Goal: Book appointment/travel/reservation

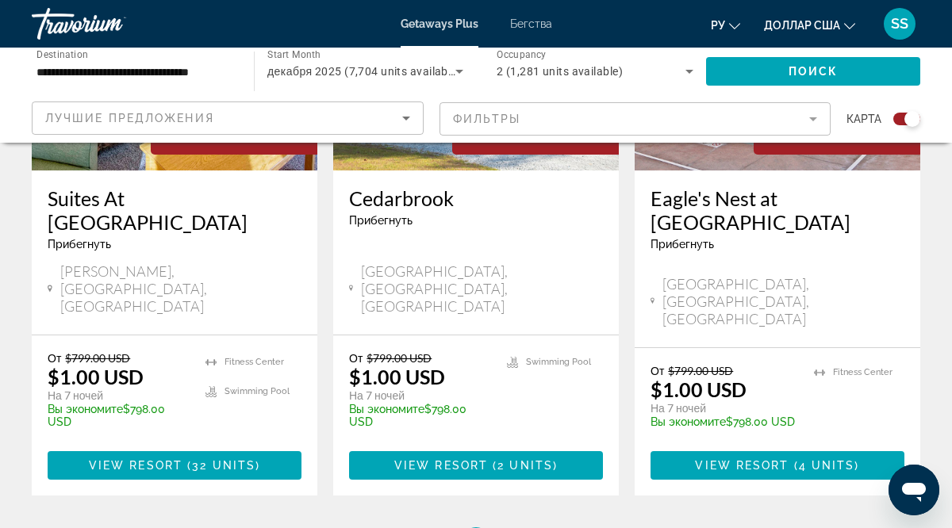
scroll to position [2610, 0]
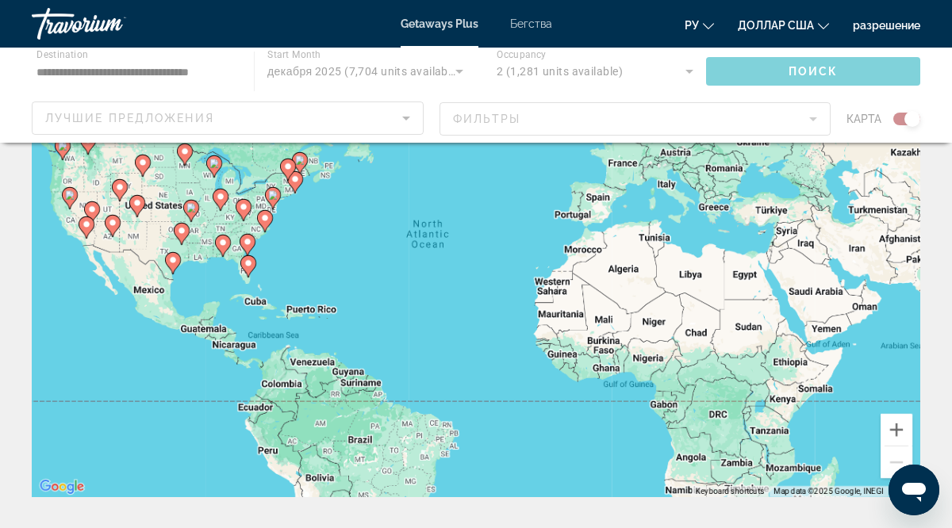
scroll to position [132, 0]
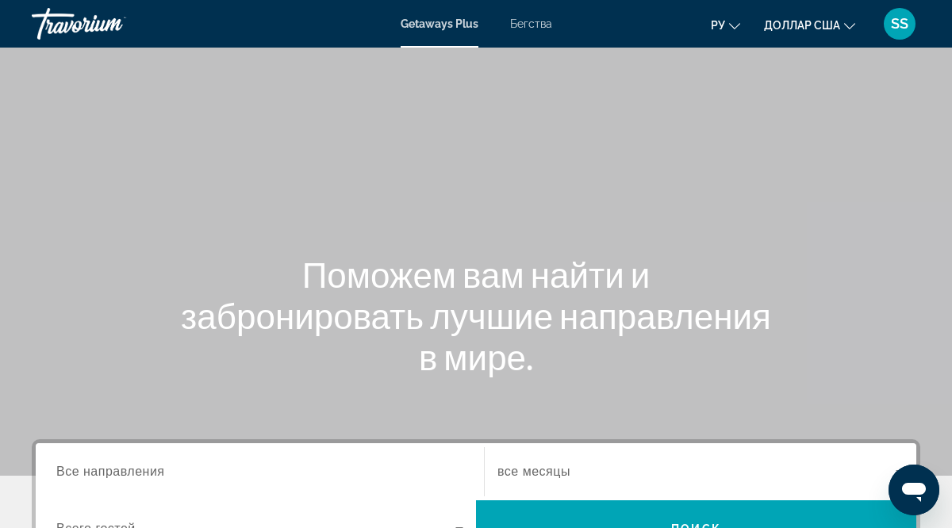
click at [110, 477] on span "Все направления" at bounding box center [110, 471] width 109 height 13
click at [110, 477] on input "Destination Все направления" at bounding box center [259, 472] width 407 height 19
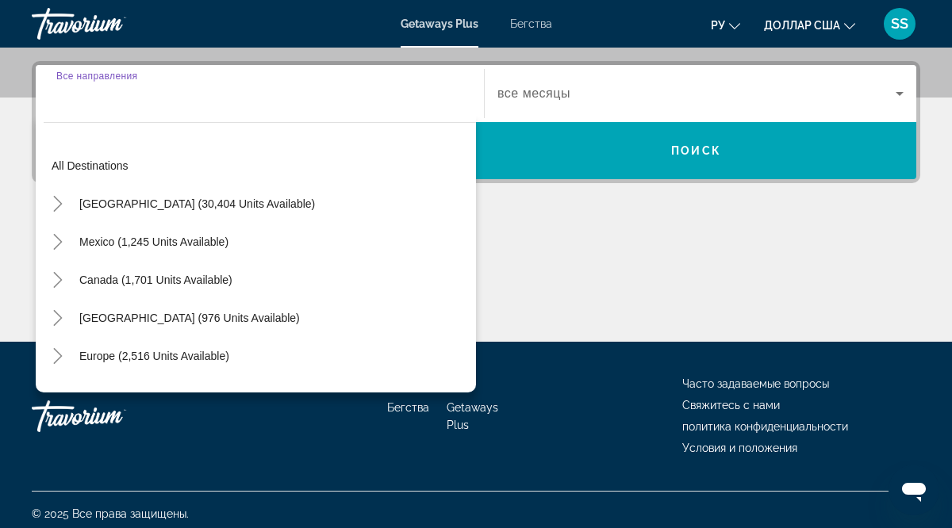
scroll to position [386, 0]
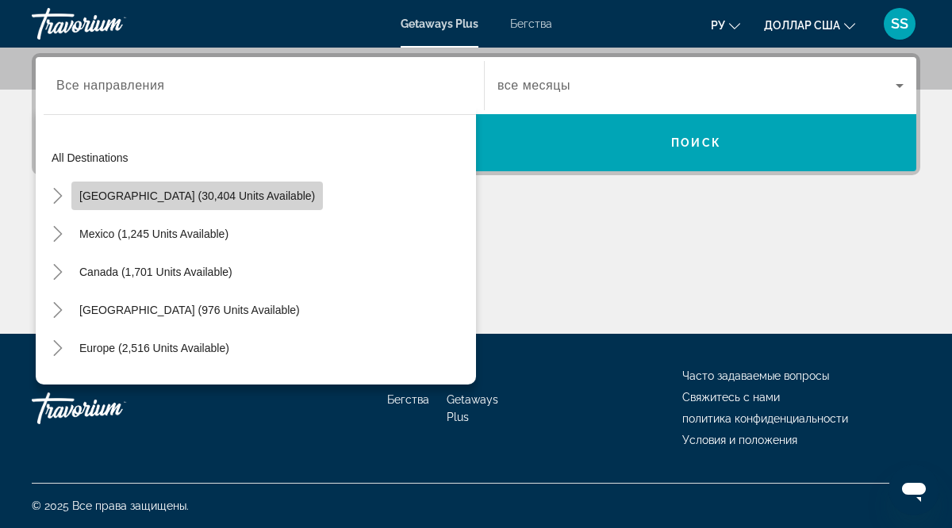
click at [222, 197] on span "[GEOGRAPHIC_DATA] (30,404 units available)" at bounding box center [197, 196] width 236 height 13
type input "**********"
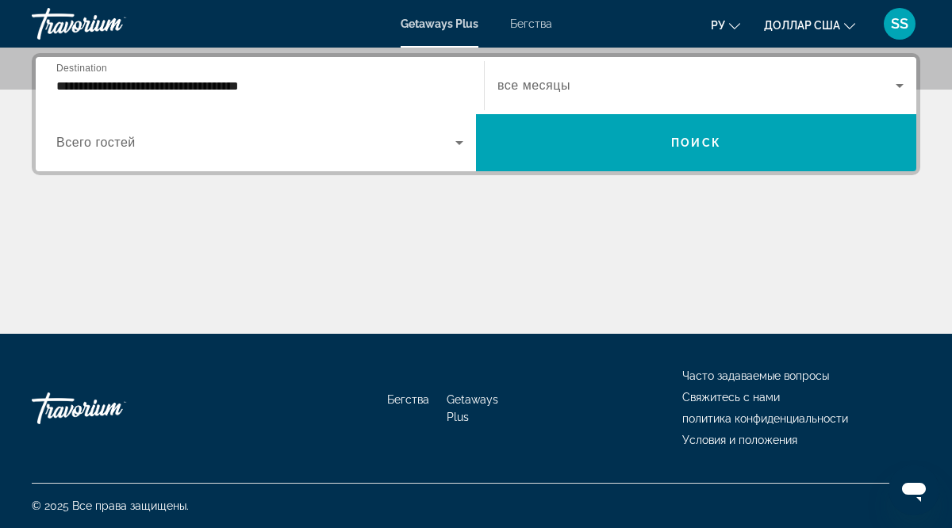
click at [538, 89] on span "все месяцы" at bounding box center [533, 85] width 73 height 13
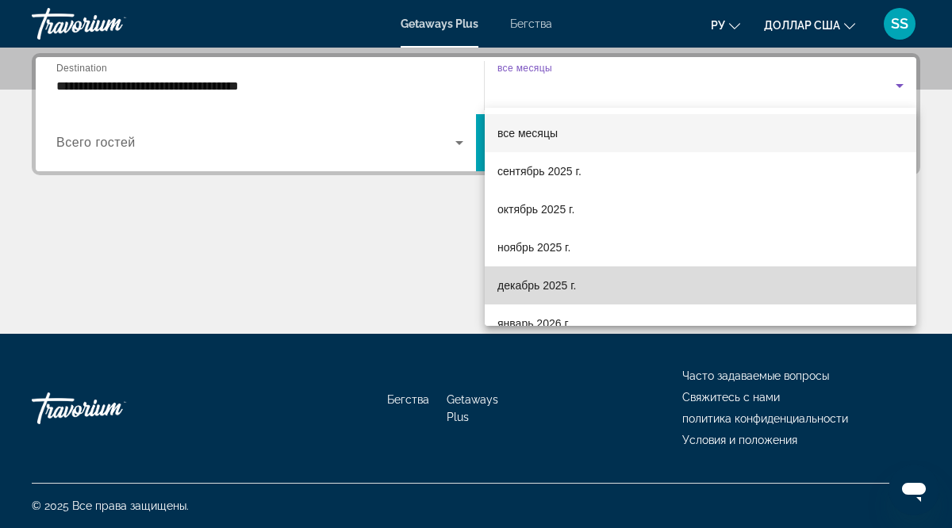
click at [533, 286] on font "декабрь 2025 г." at bounding box center [536, 285] width 79 height 13
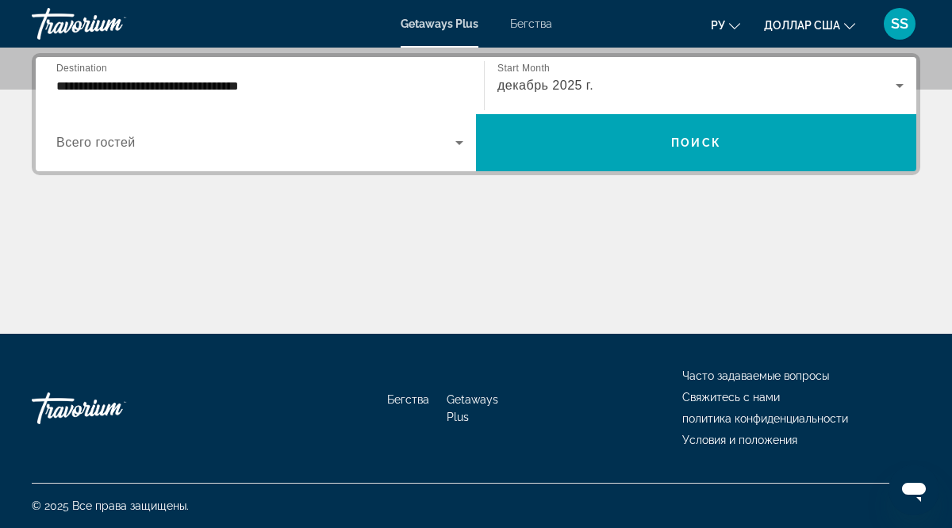
click at [122, 148] on span "Всего гостей" at bounding box center [95, 142] width 79 height 13
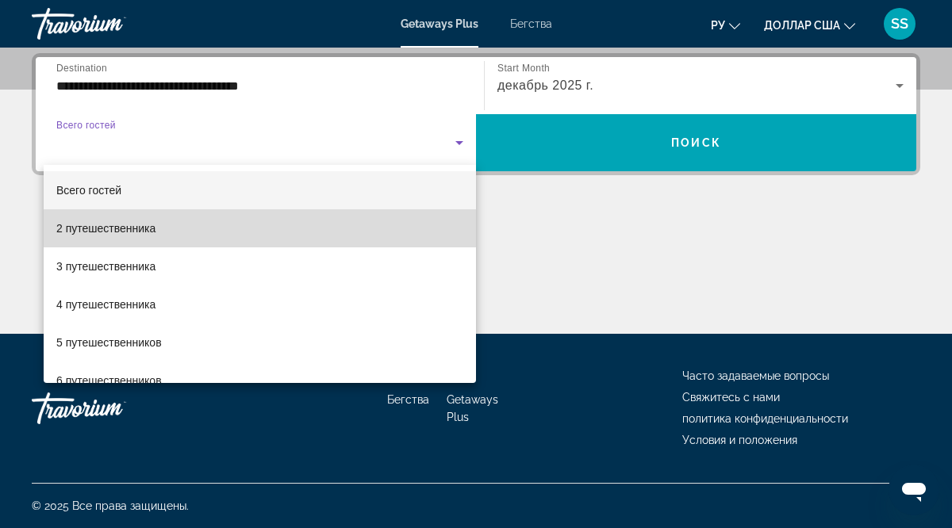
click at [121, 231] on font "2 путешественника" at bounding box center [105, 228] width 99 height 13
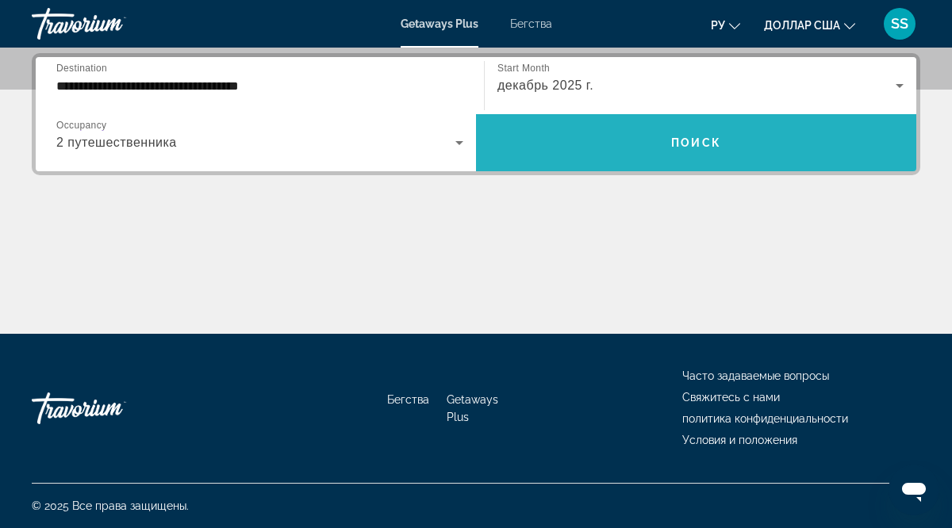
click at [701, 148] on span "Поиск" at bounding box center [696, 142] width 50 height 13
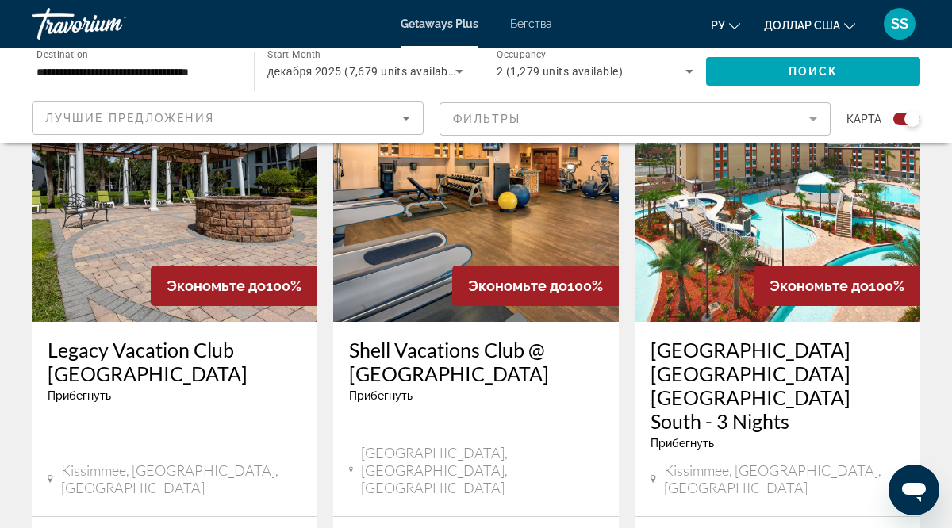
scroll to position [627, 0]
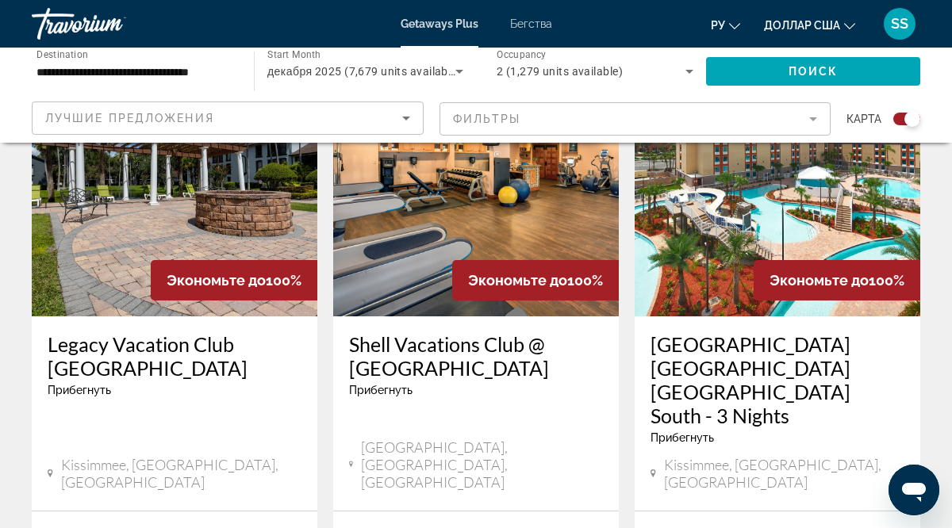
click at [210, 382] on div "Legacy Vacation Club [GEOGRAPHIC_DATA] Прибегнуть - Это курорт только для взрос…" at bounding box center [175, 370] width 254 height 76
click at [232, 404] on div "Legacy Vacation Club [GEOGRAPHIC_DATA] Прибегнуть - Это курорт только для взрос…" at bounding box center [175, 370] width 254 height 76
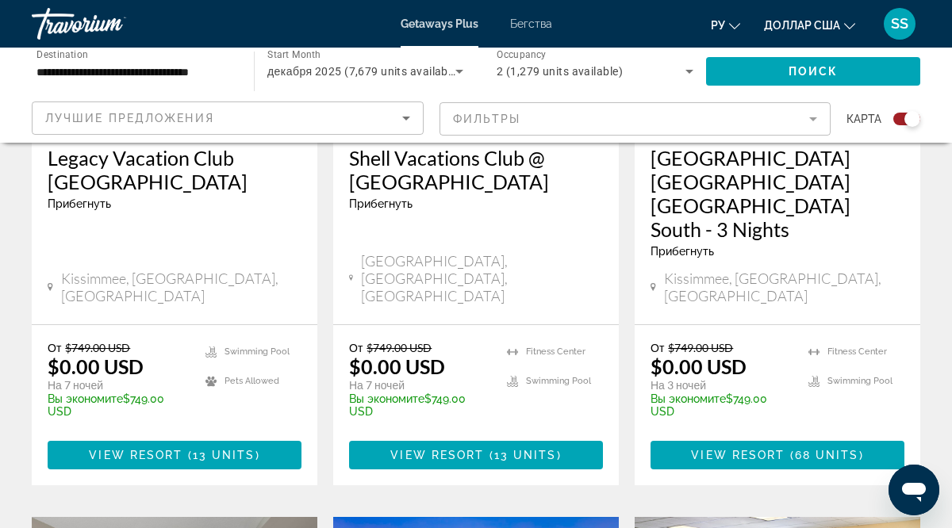
scroll to position [815, 0]
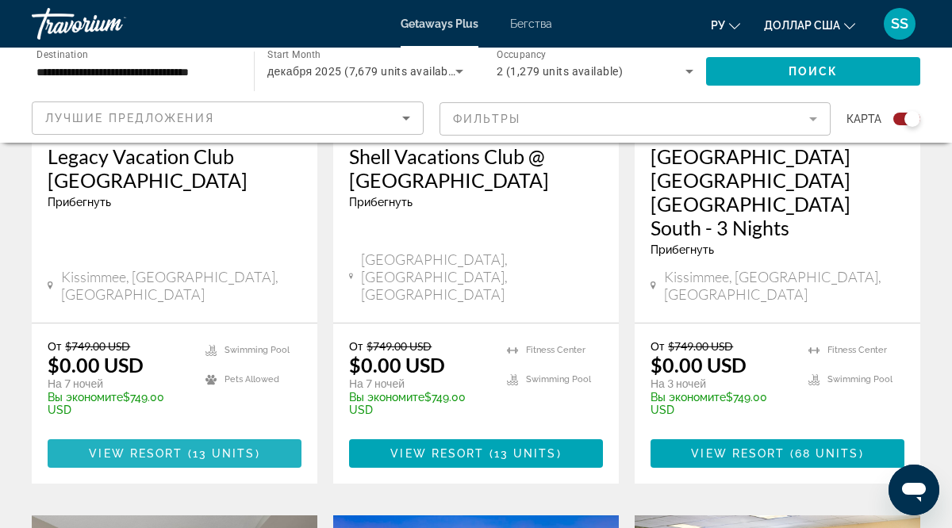
click at [232, 447] on span "13 units" at bounding box center [224, 453] width 63 height 13
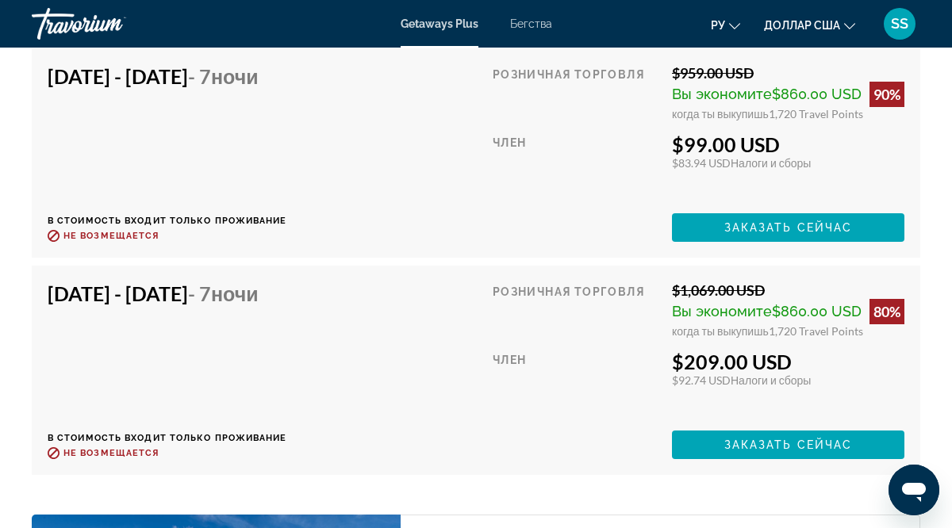
scroll to position [5132, 0]
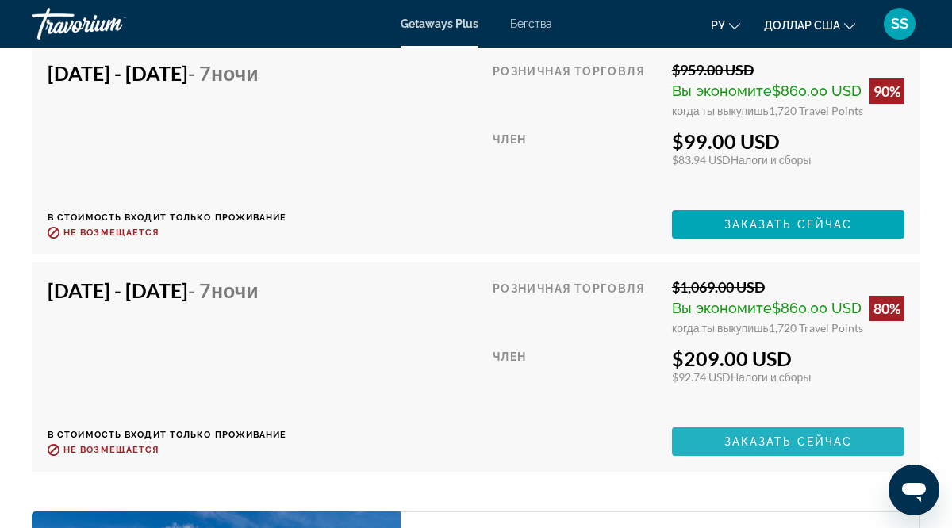
click at [777, 445] on span "Заказать сейчас" at bounding box center [788, 441] width 128 height 13
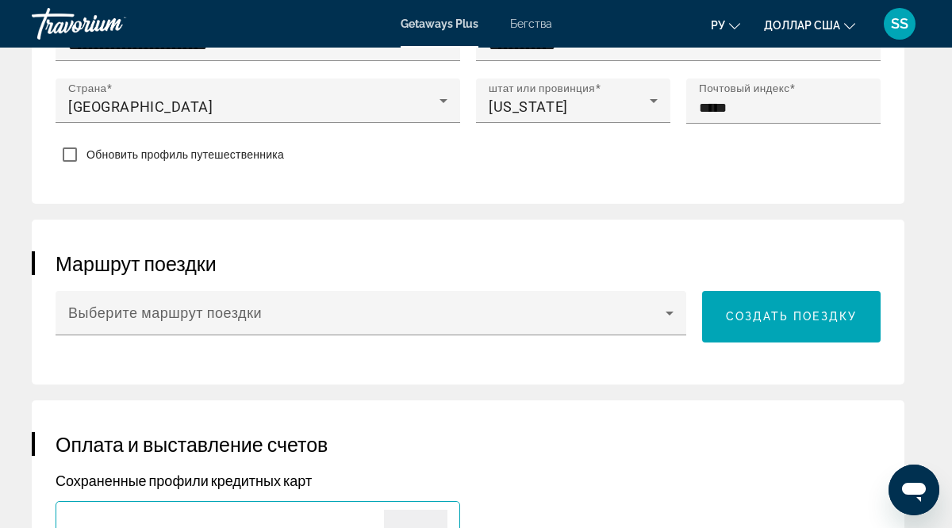
scroll to position [1152, 0]
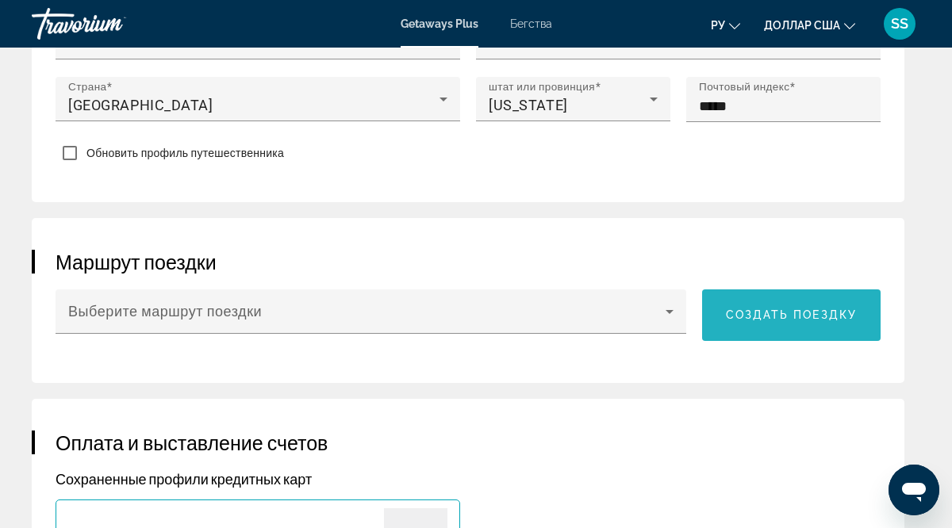
click at [802, 316] on span "Создать поездку" at bounding box center [792, 315] width 132 height 13
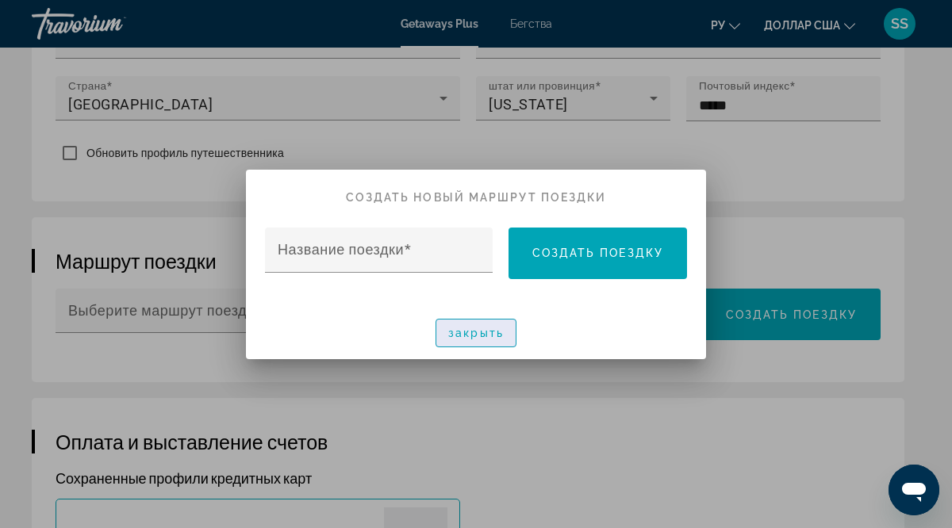
click at [482, 334] on font "закрыть" at bounding box center [476, 333] width 56 height 13
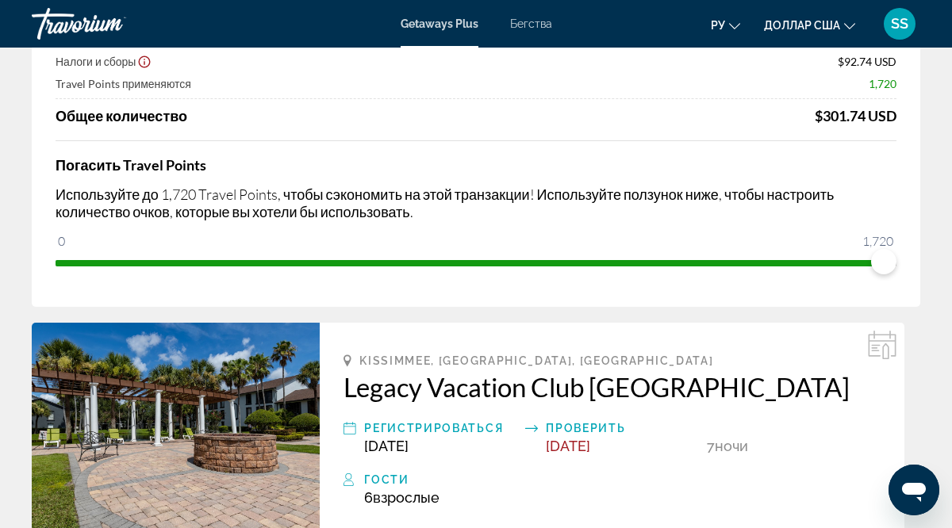
scroll to position [183, 0]
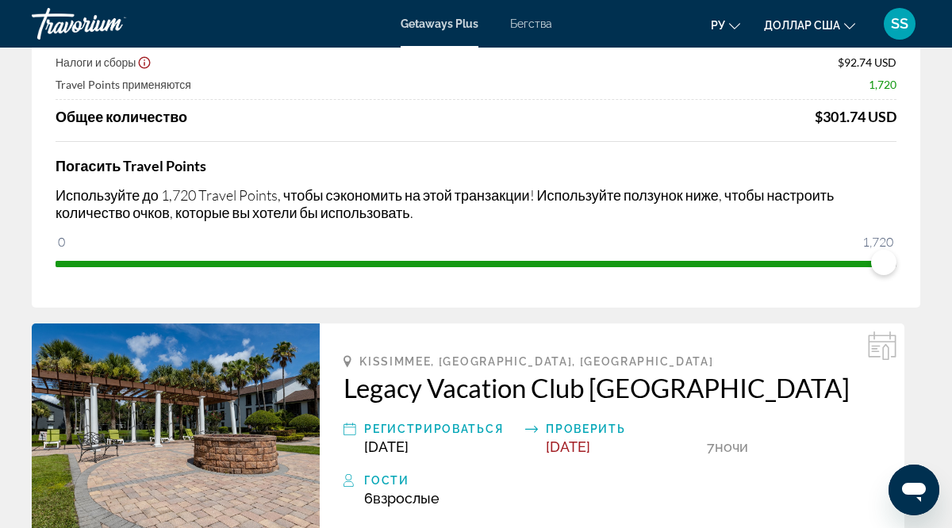
click at [346, 385] on h2 "Legacy Vacation Club [GEOGRAPHIC_DATA]" at bounding box center [611, 388] width 537 height 32
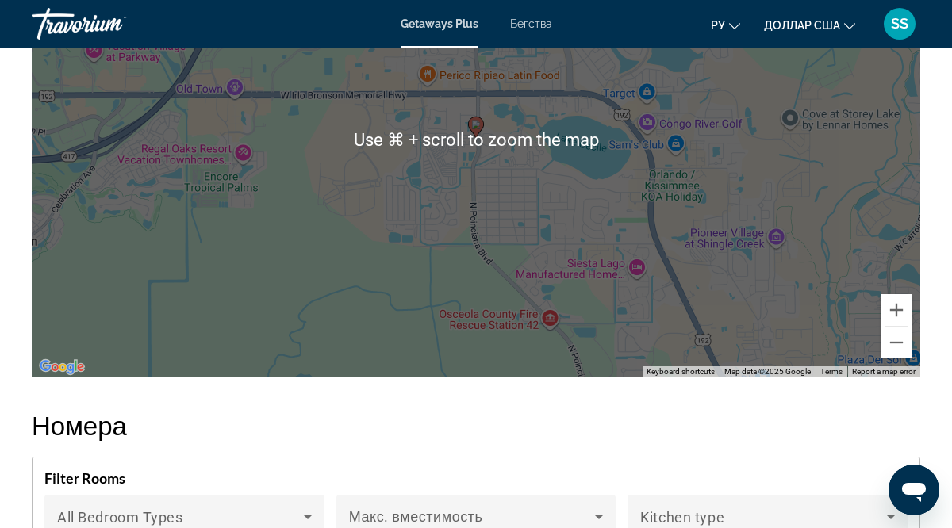
scroll to position [2871, 0]
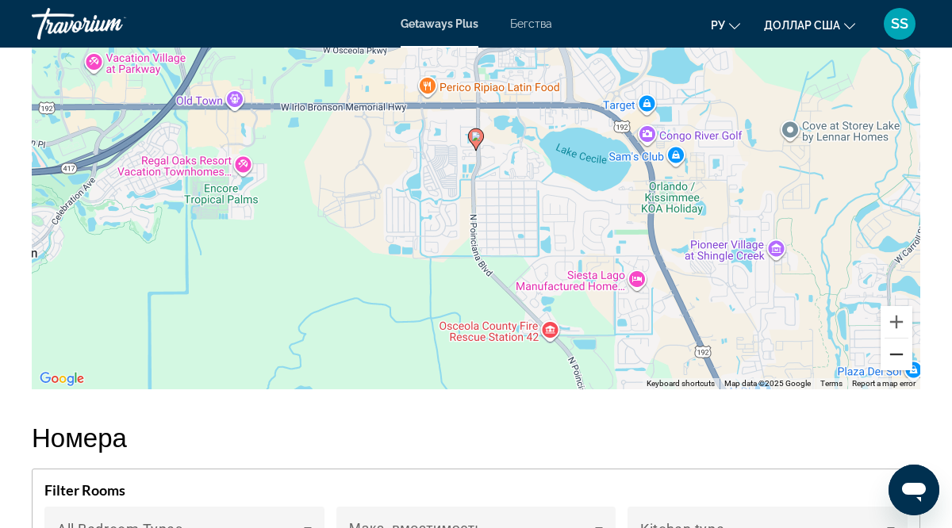
click at [895, 354] on button "Zoom out" at bounding box center [896, 355] width 32 height 32
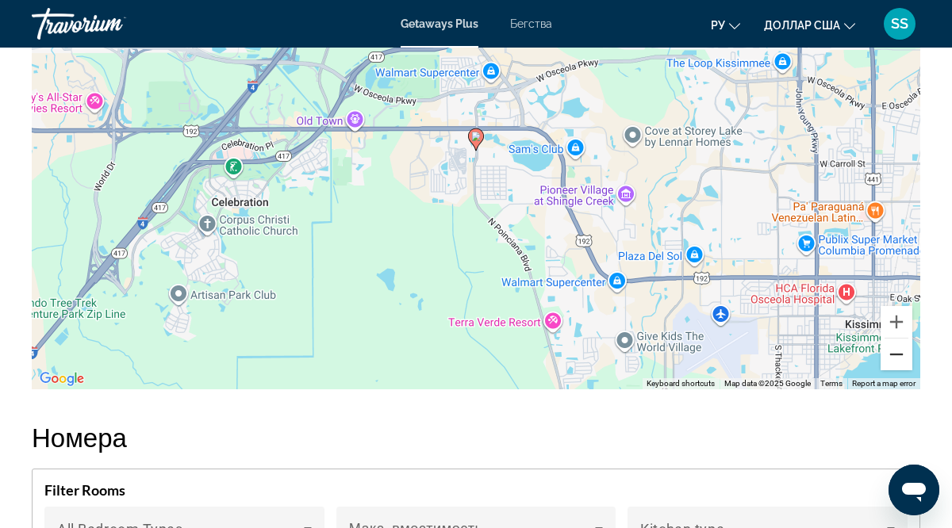
click at [895, 354] on button "Zoom out" at bounding box center [896, 355] width 32 height 32
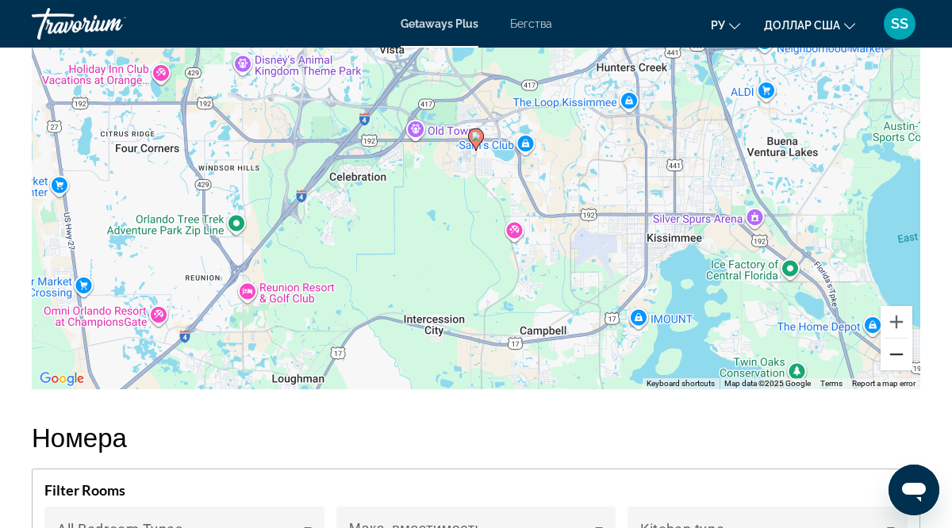
click at [895, 354] on button "Zoom out" at bounding box center [896, 355] width 32 height 32
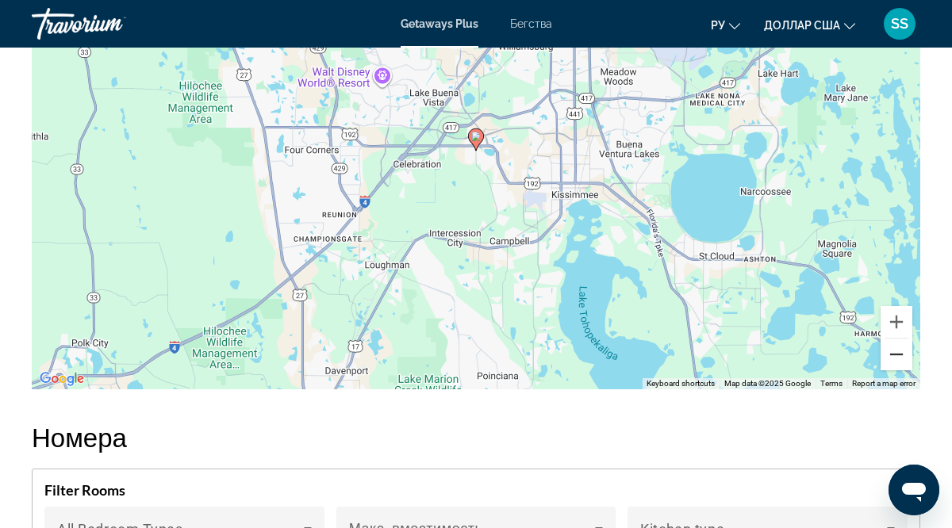
click at [895, 354] on button "Zoom out" at bounding box center [896, 355] width 32 height 32
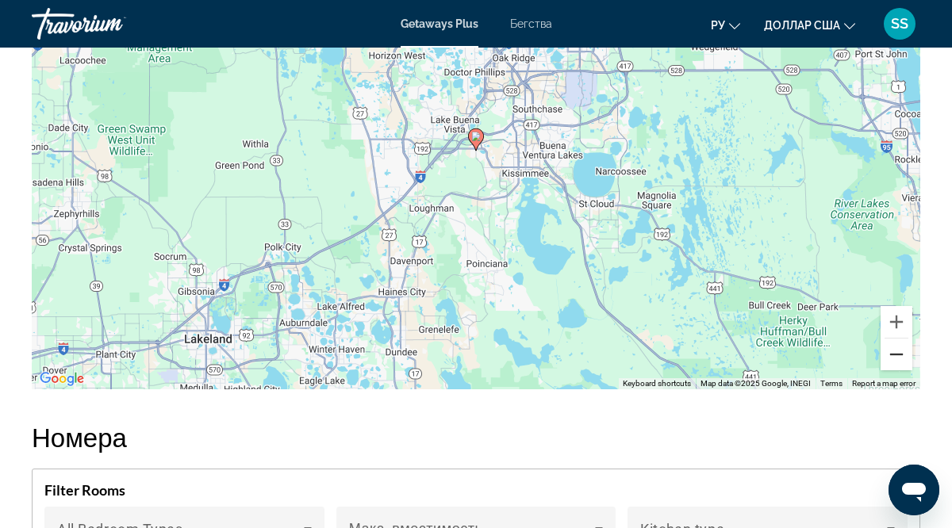
click at [895, 354] on button "Zoom out" at bounding box center [896, 355] width 32 height 32
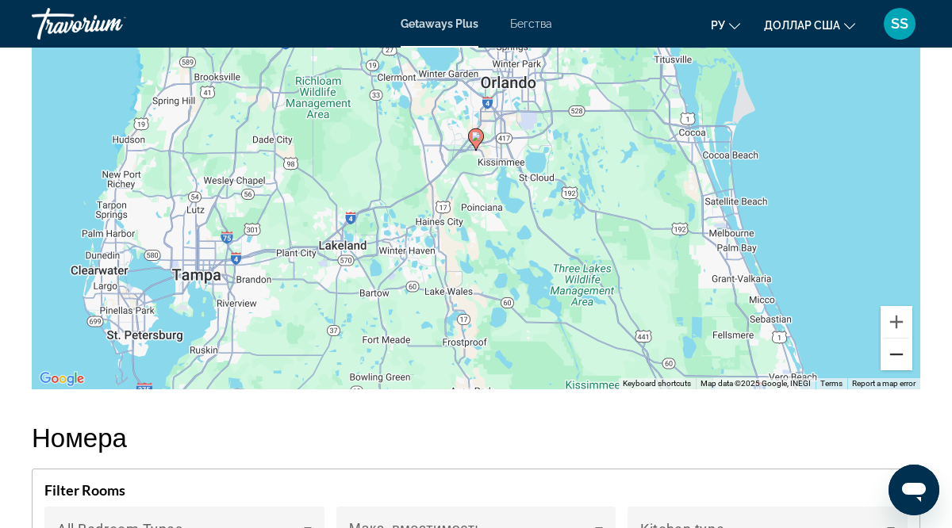
click at [895, 354] on button "Zoom out" at bounding box center [896, 355] width 32 height 32
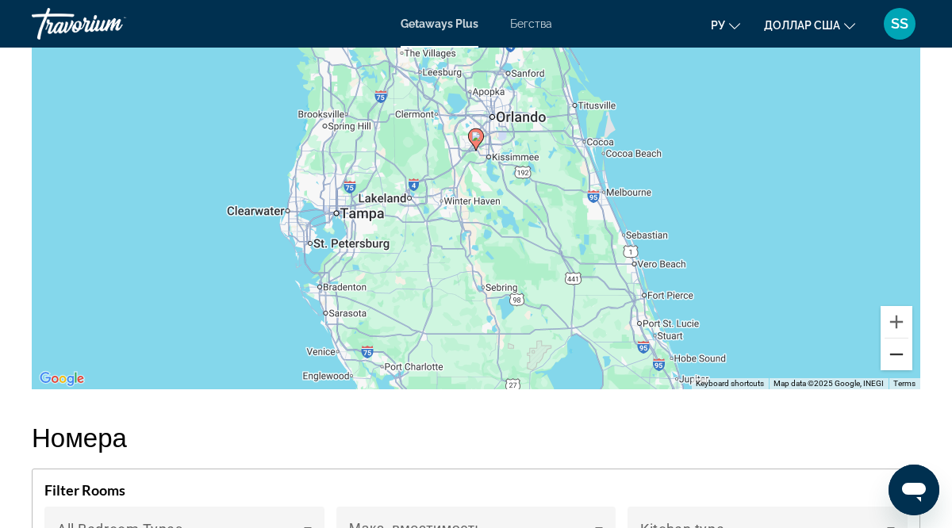
click at [895, 354] on button "Zoom out" at bounding box center [896, 355] width 32 height 32
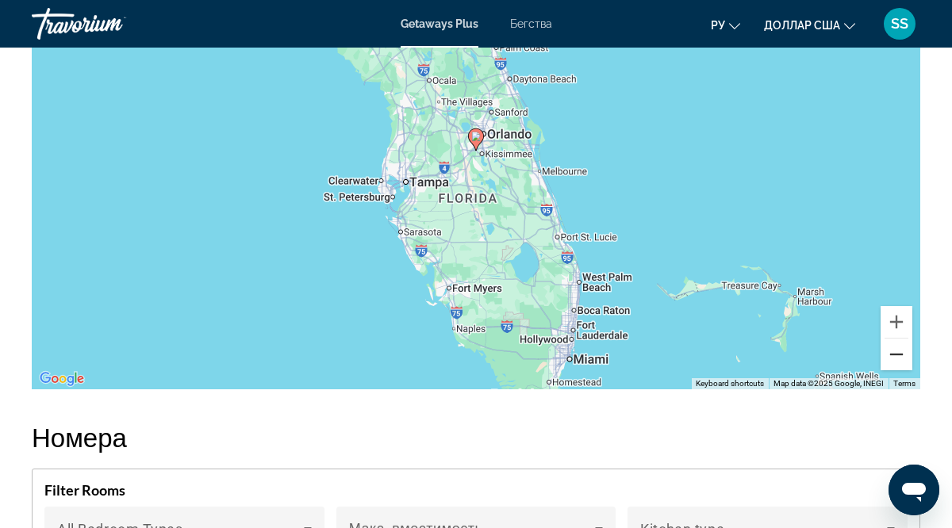
click at [895, 354] on button "Zoom out" at bounding box center [896, 355] width 32 height 32
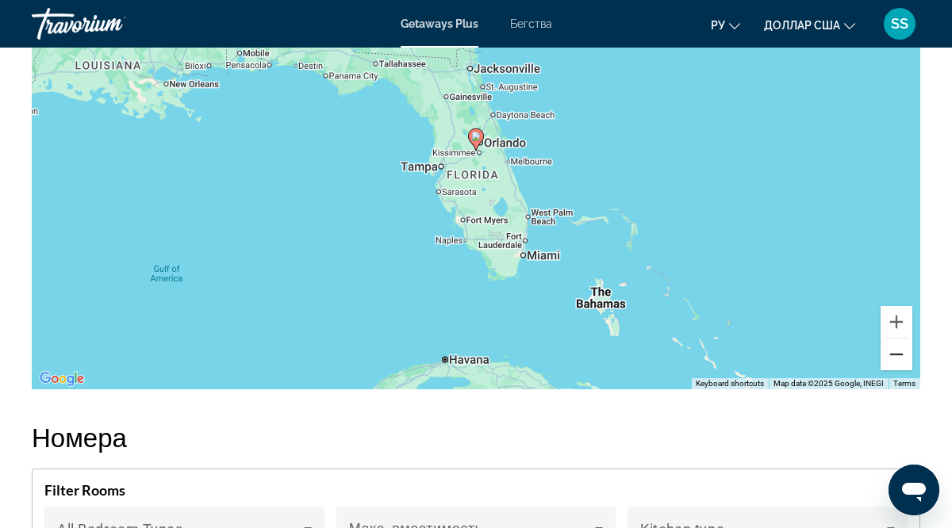
click at [895, 354] on button "Zoom out" at bounding box center [896, 355] width 32 height 32
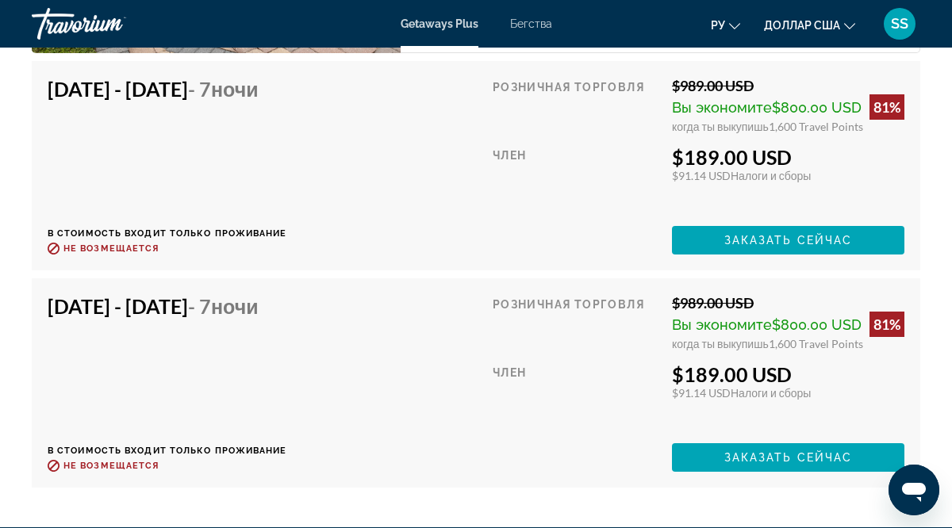
scroll to position [5663, 0]
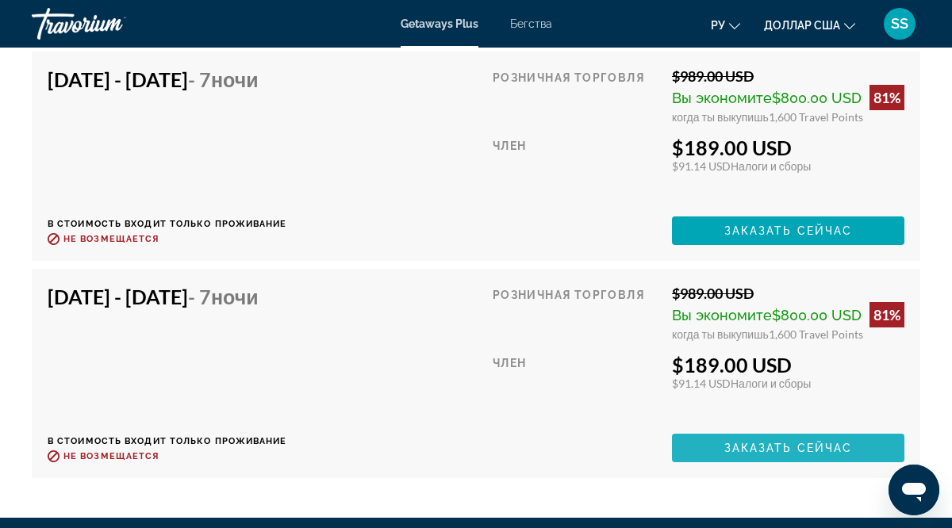
click at [800, 455] on span "Основное содержание" at bounding box center [788, 448] width 232 height 38
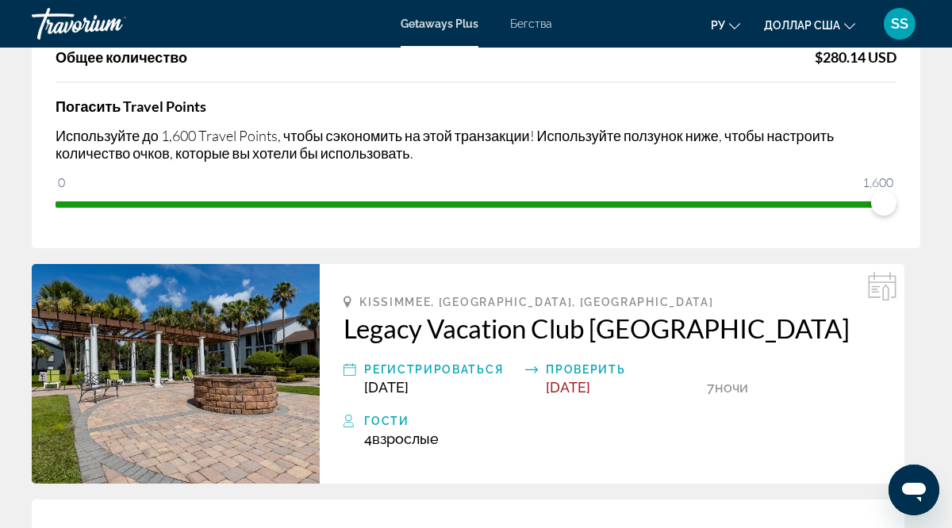
scroll to position [244, 0]
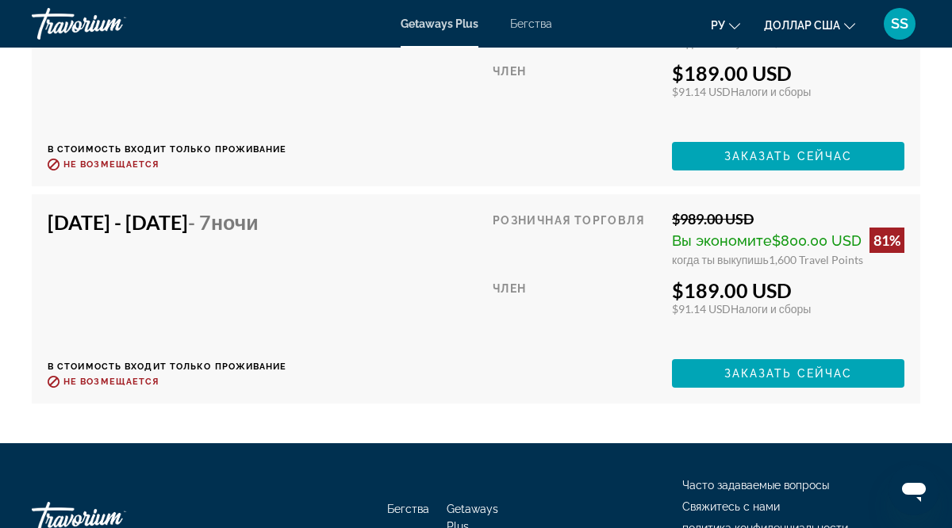
scroll to position [5734, 0]
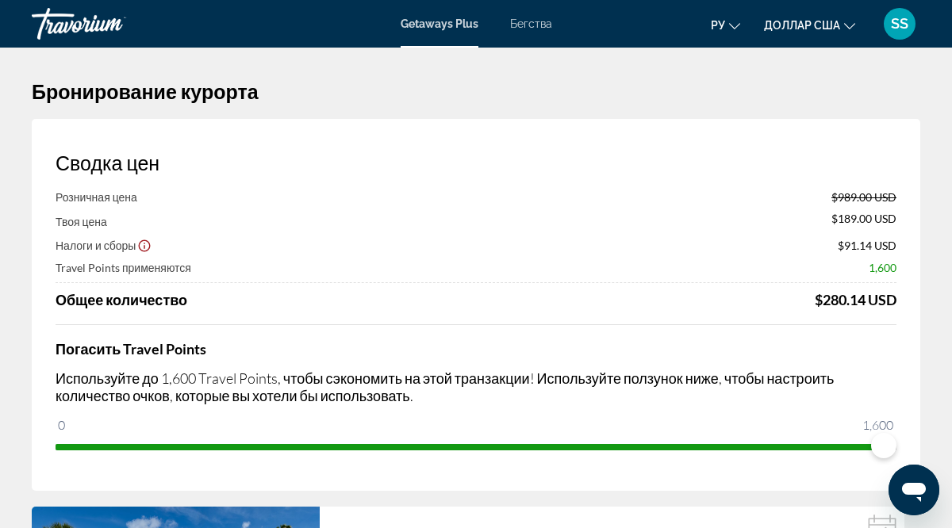
click at [493, 191] on div "Розничная цена $989.00 USD" at bounding box center [476, 196] width 841 height 13
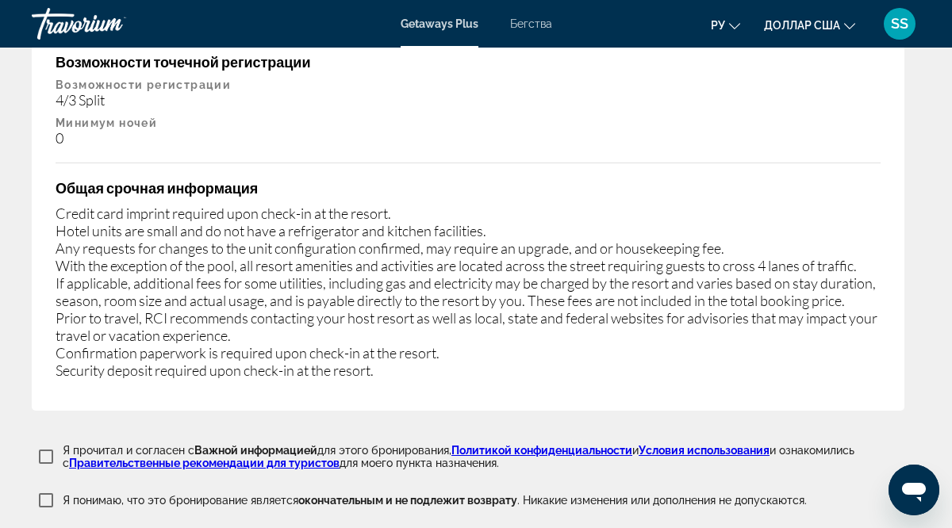
scroll to position [3392, 0]
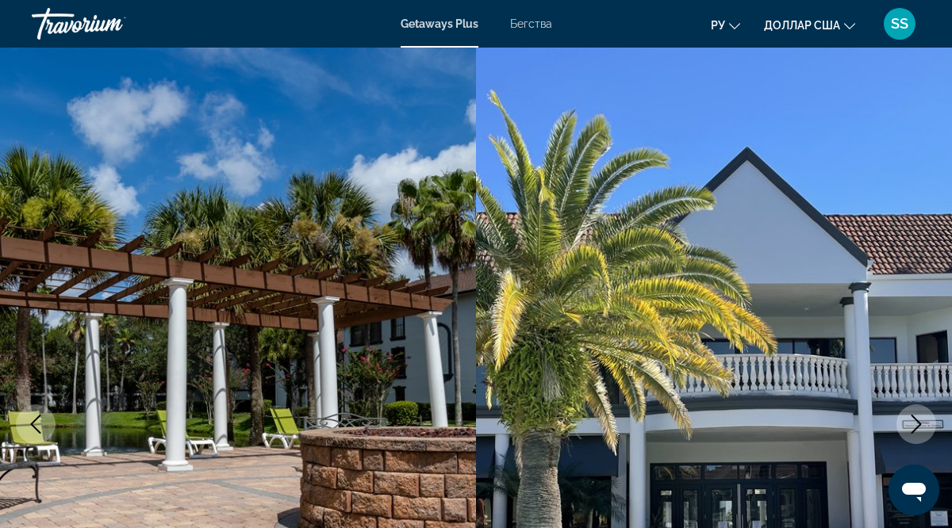
click at [429, 284] on img "Основное содержание" at bounding box center [238, 425] width 476 height 754
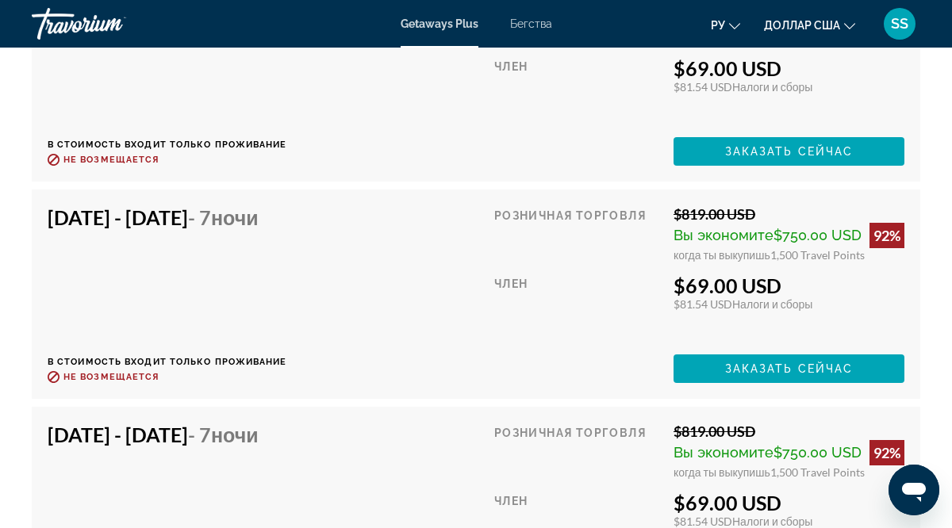
scroll to position [4012, 0]
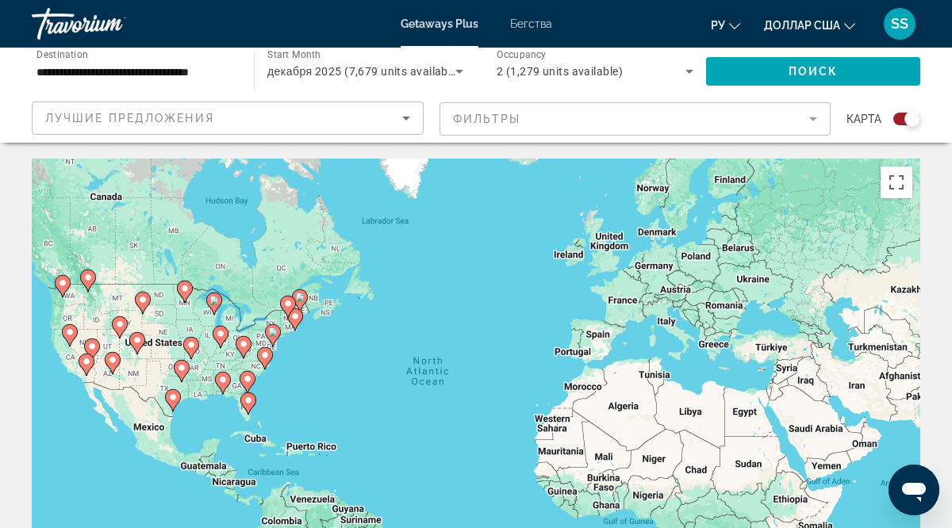
click at [498, 278] on div "To activate drag with keyboard, press Alt + Enter. Once in keyboard drag state,…" at bounding box center [476, 397] width 888 height 476
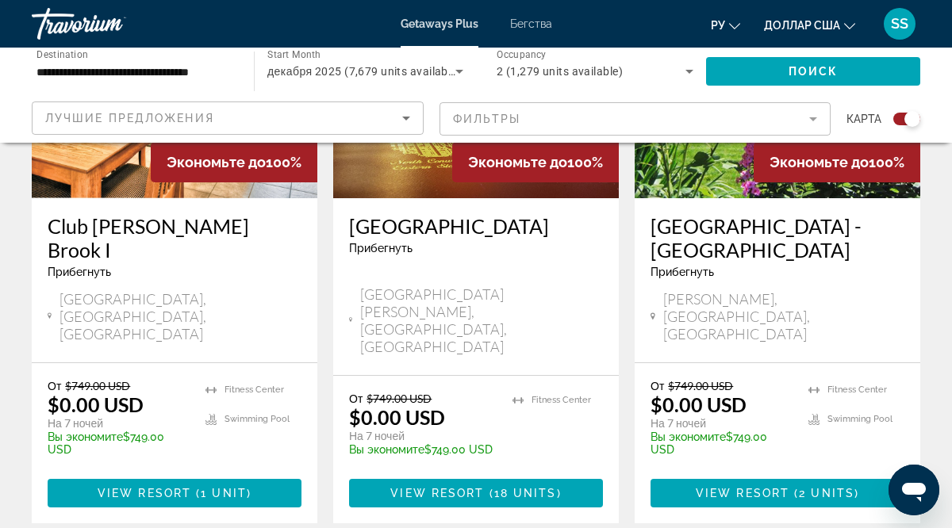
scroll to position [2652, 0]
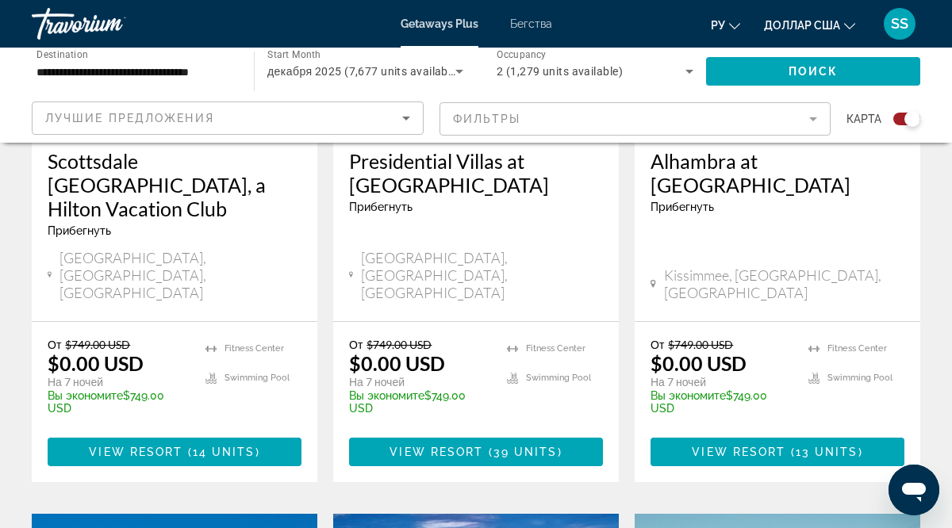
scroll to position [816, 0]
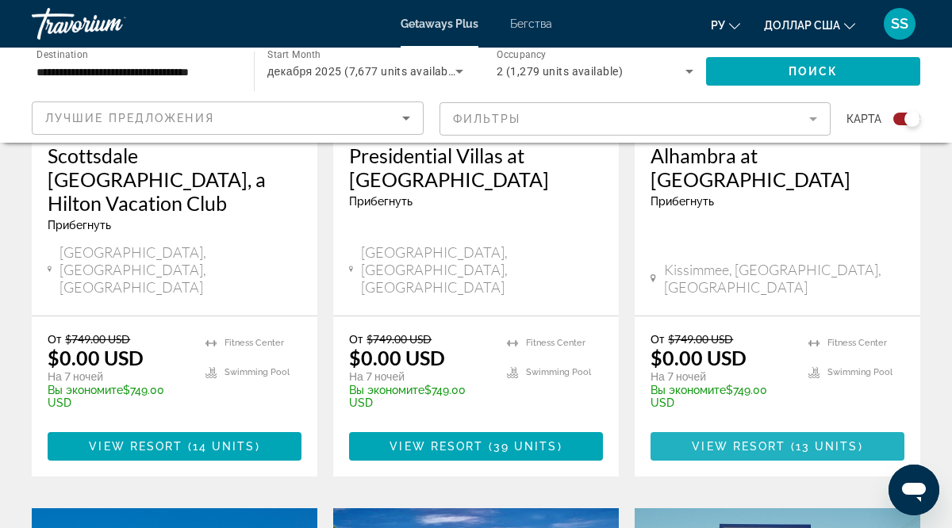
click at [768, 440] on span "View Resort" at bounding box center [739, 446] width 94 height 13
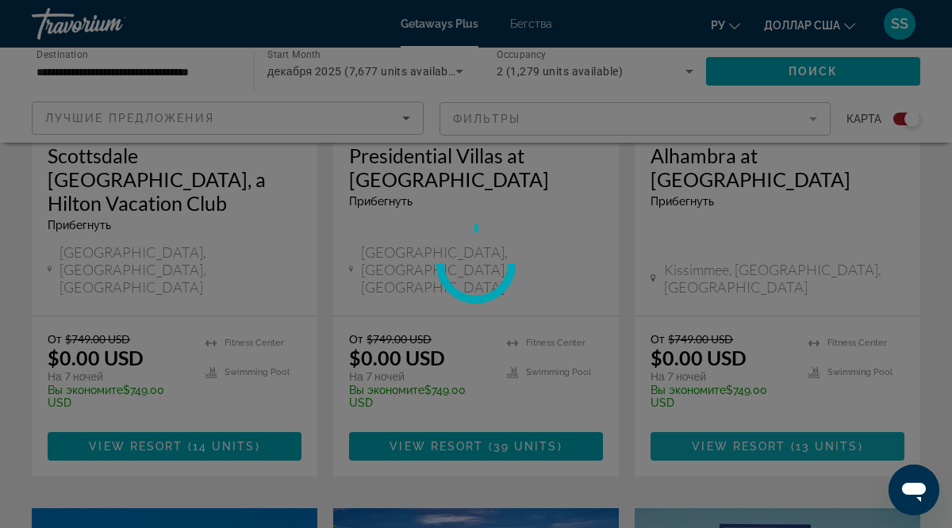
click at [768, 385] on div at bounding box center [476, 264] width 952 height 528
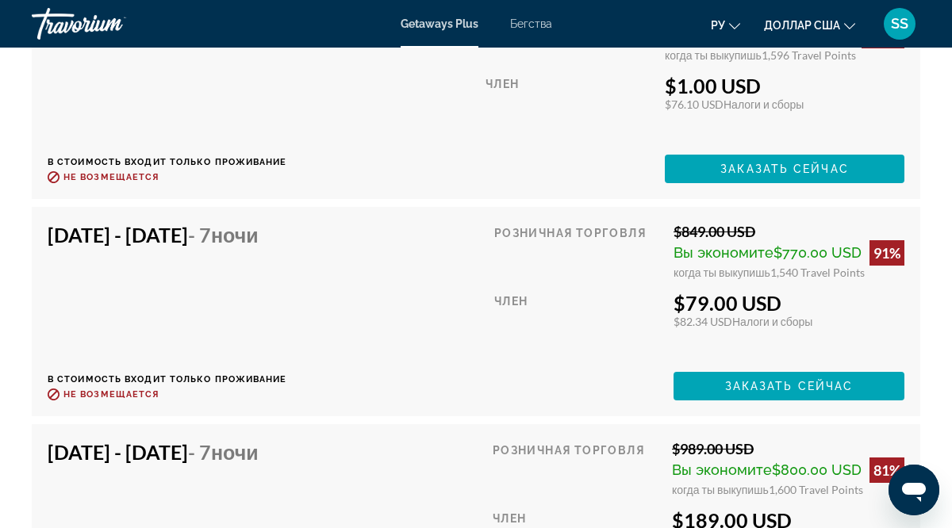
scroll to position [4905, 0]
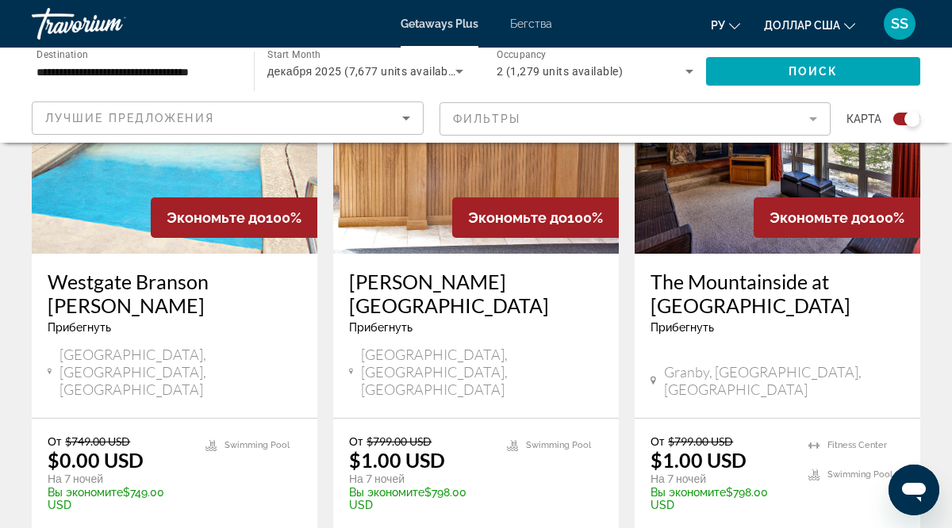
scroll to position [2620, 0]
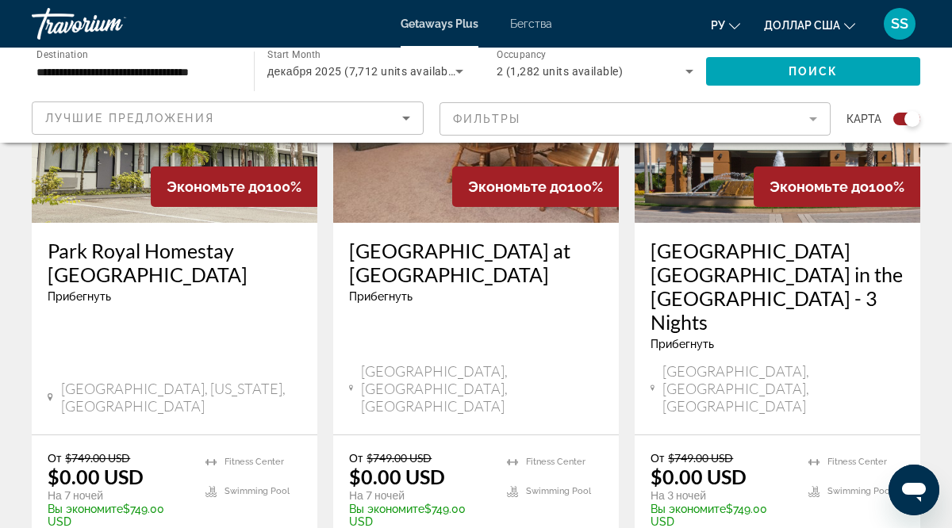
scroll to position [2559, 0]
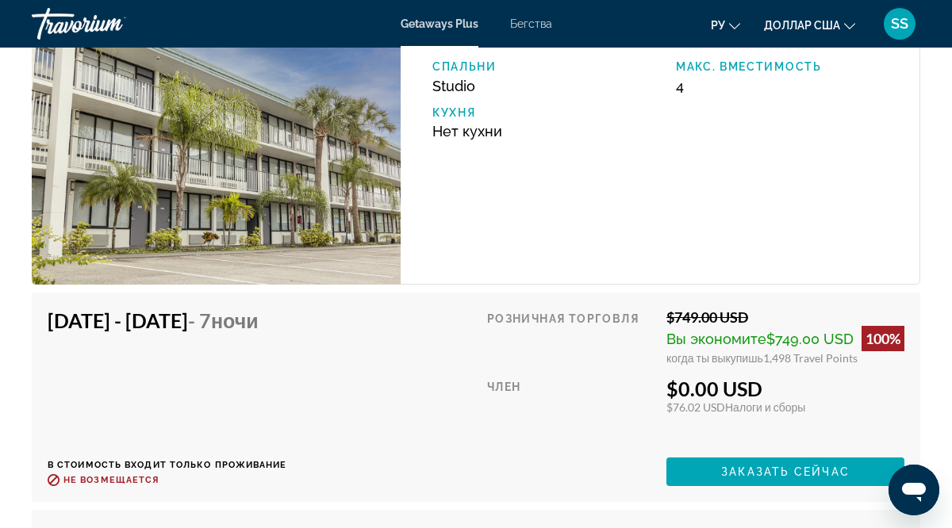
scroll to position [2813, 0]
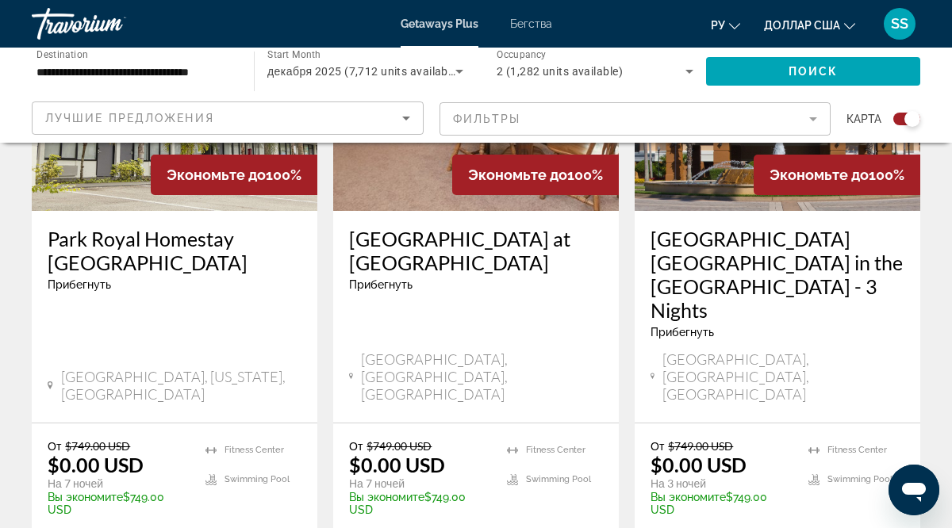
scroll to position [2575, 0]
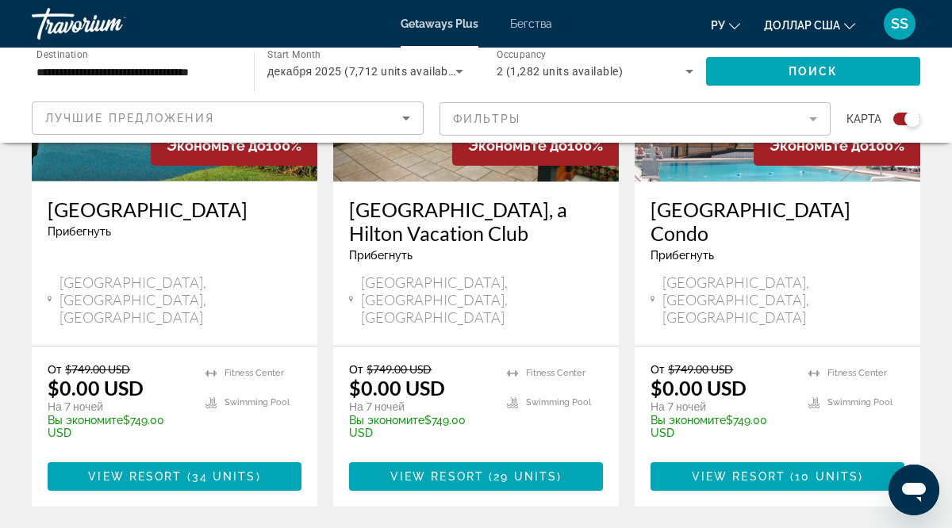
scroll to position [2724, 0]
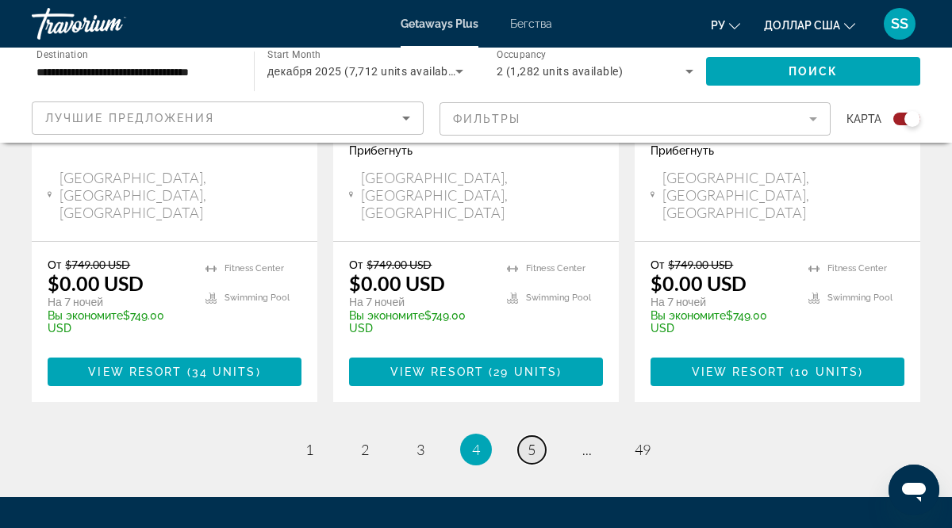
click at [535, 441] on span "5" at bounding box center [531, 449] width 8 height 17
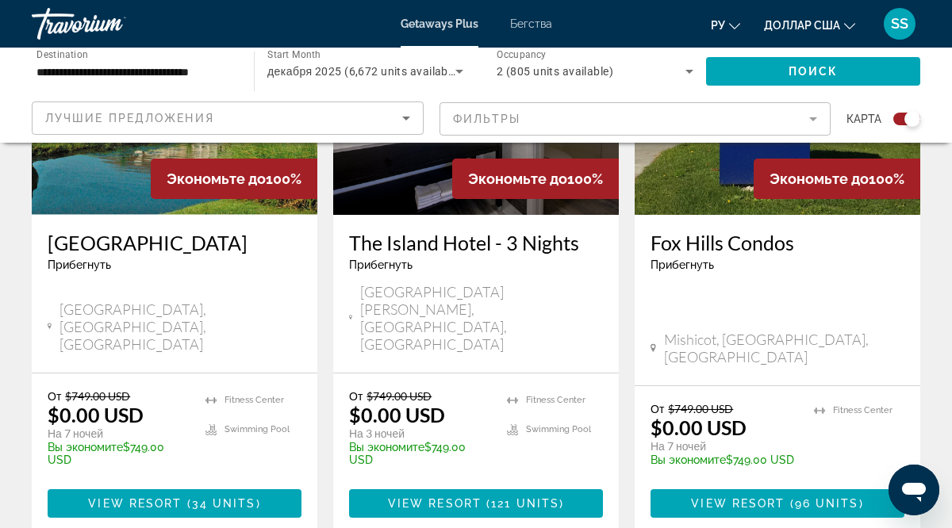
scroll to position [1336, 0]
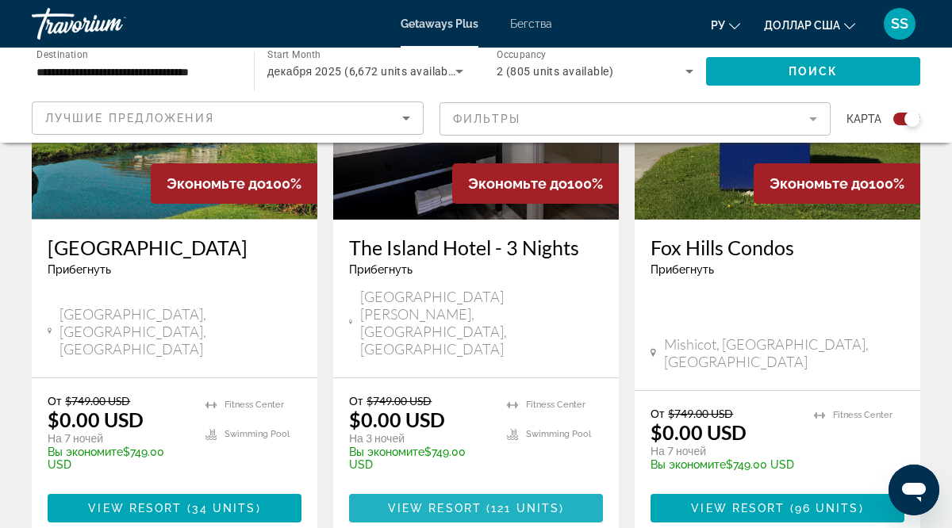
click at [466, 502] on span "View Resort" at bounding box center [435, 508] width 94 height 13
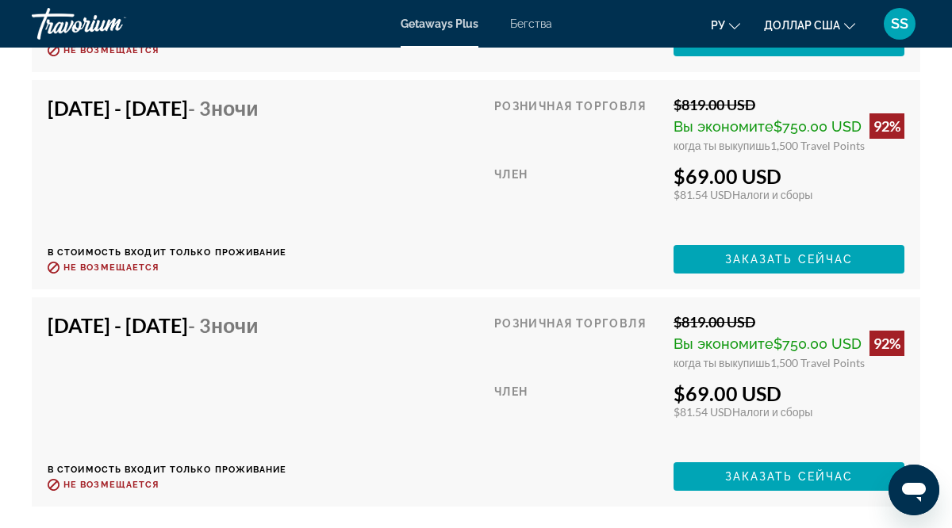
scroll to position [9327, 0]
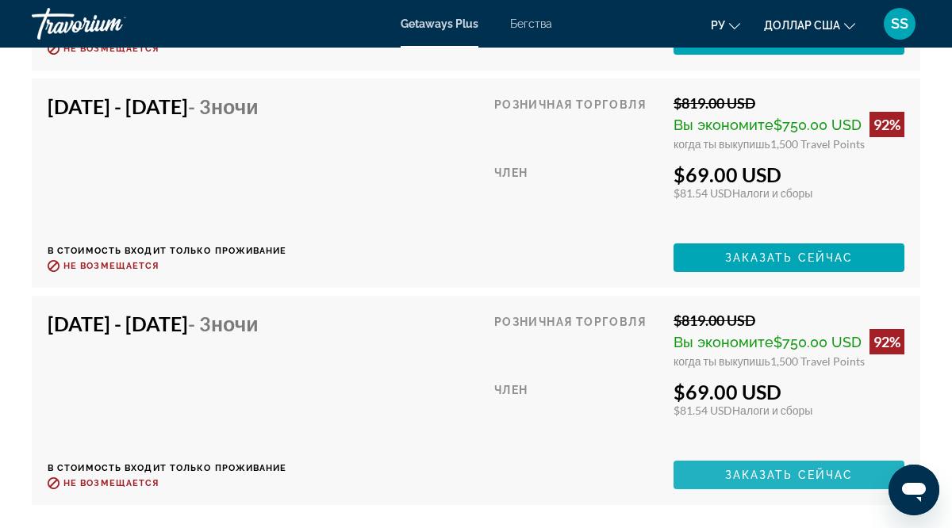
click at [756, 469] on span "Заказать сейчас" at bounding box center [789, 475] width 128 height 13
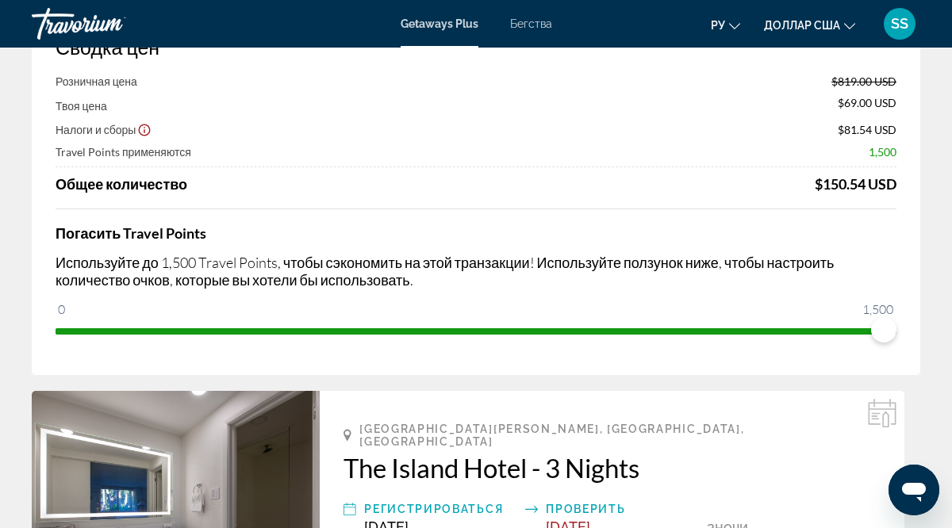
scroll to position [13, 0]
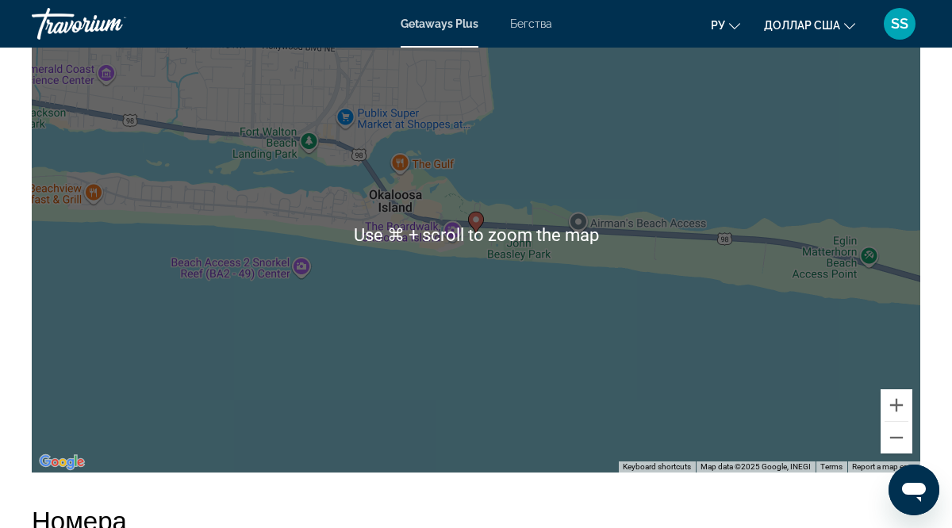
scroll to position [2145, 0]
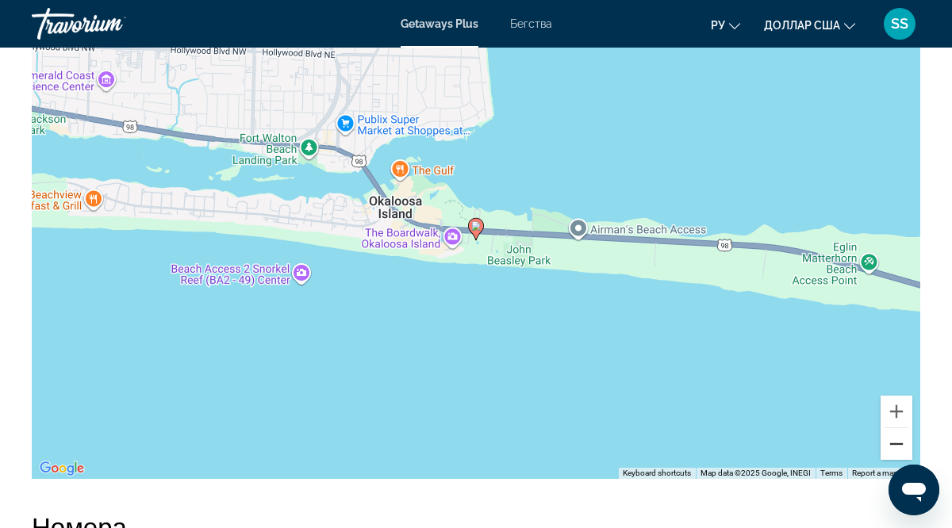
click at [894, 431] on button "Zoom out" at bounding box center [896, 444] width 32 height 32
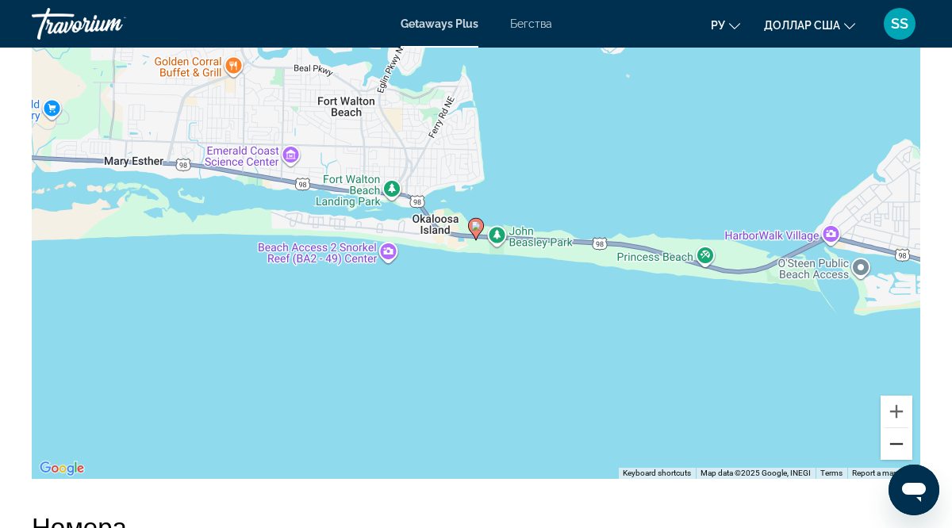
click at [894, 431] on button "Zoom out" at bounding box center [896, 444] width 32 height 32
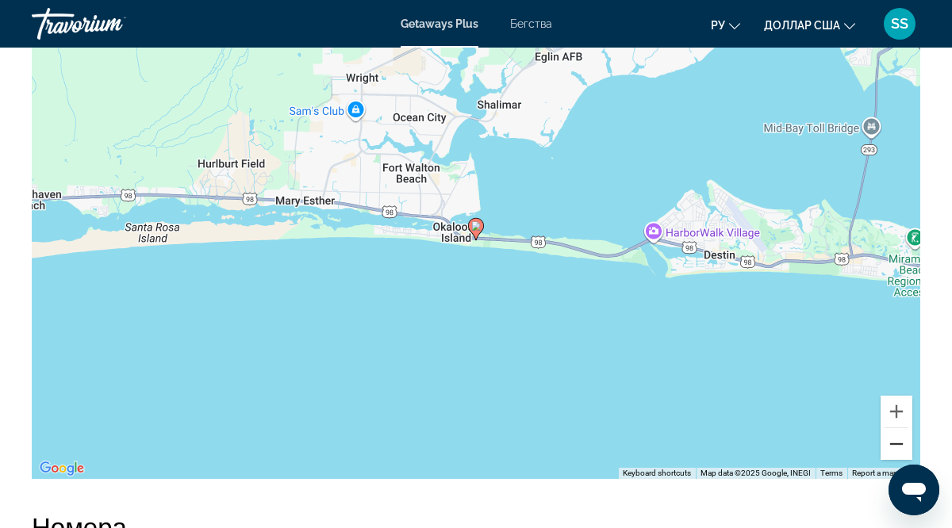
click at [894, 431] on button "Zoom out" at bounding box center [896, 444] width 32 height 32
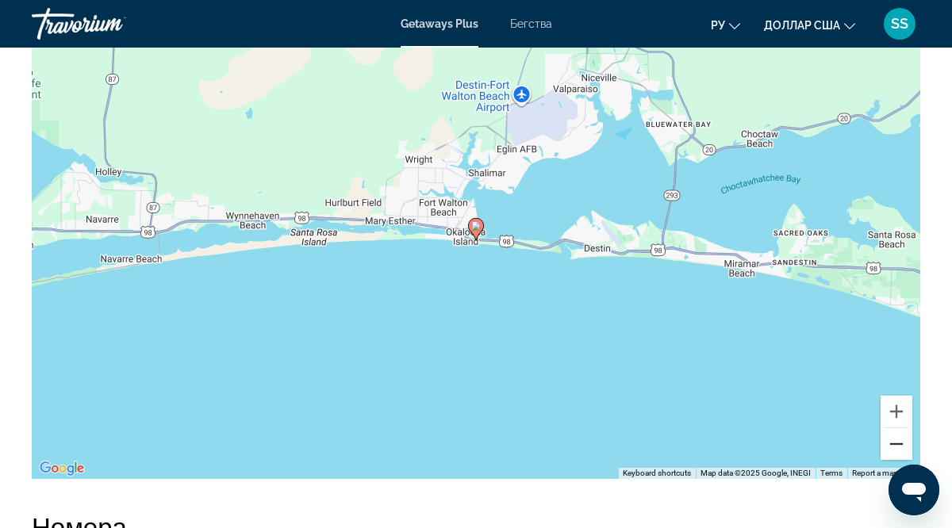
click at [894, 431] on button "Zoom out" at bounding box center [896, 444] width 32 height 32
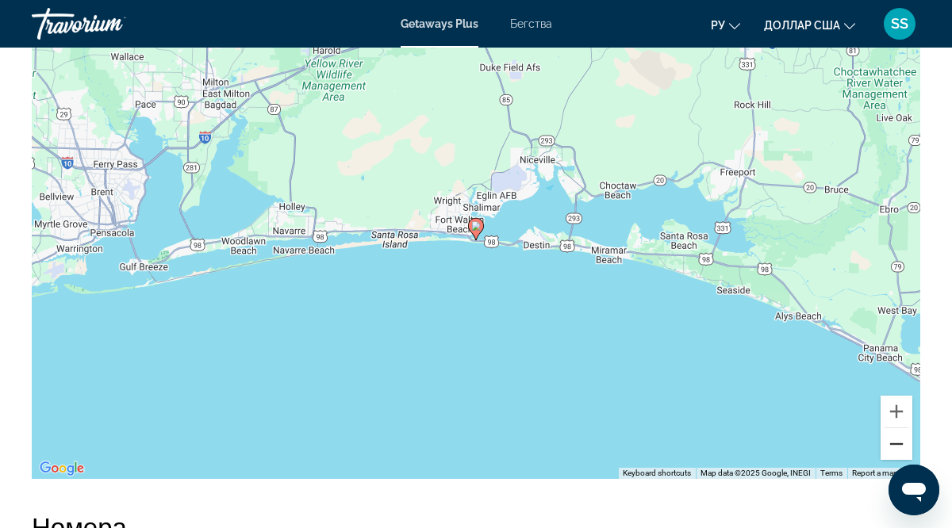
click at [894, 431] on button "Zoom out" at bounding box center [896, 444] width 32 height 32
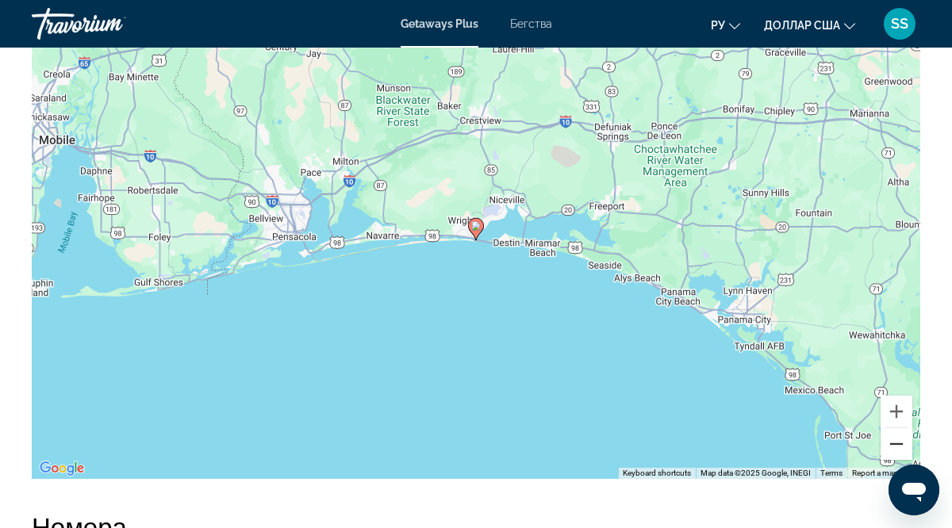
click at [894, 431] on button "Zoom out" at bounding box center [896, 444] width 32 height 32
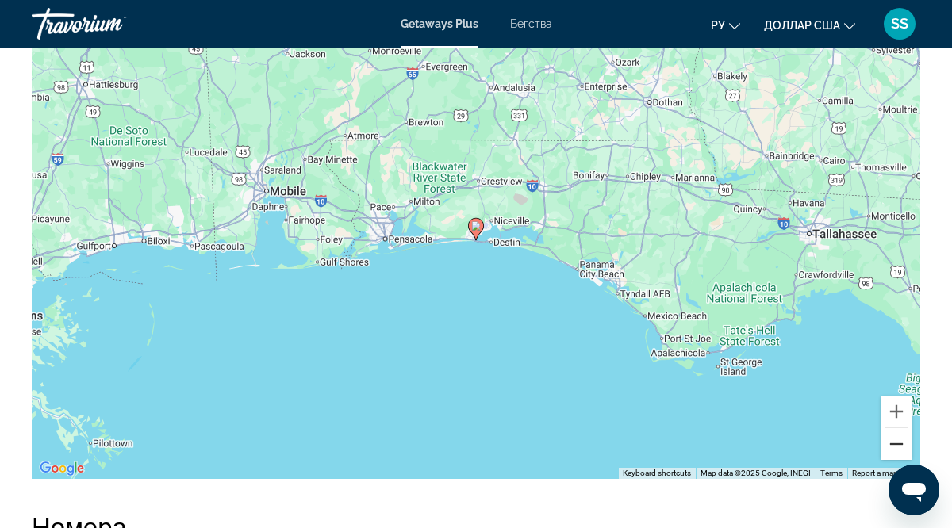
click at [894, 431] on button "Zoom out" at bounding box center [896, 444] width 32 height 32
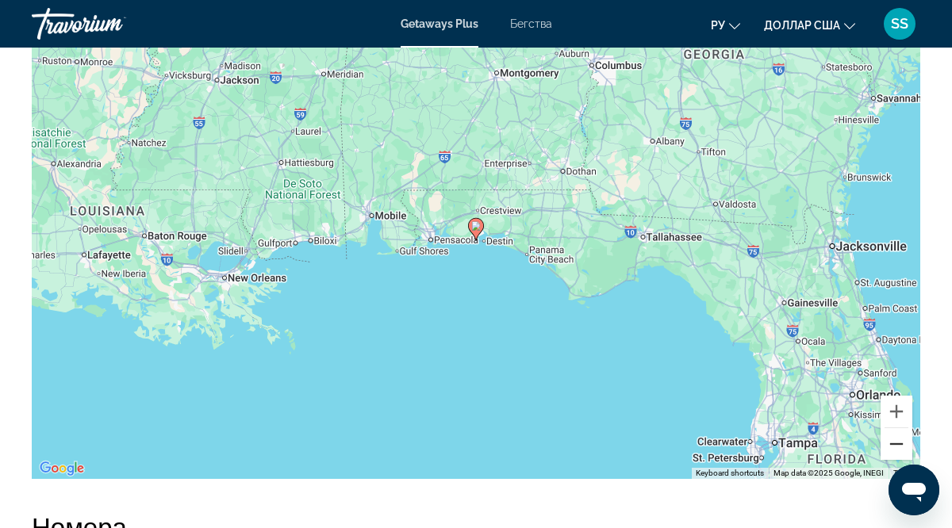
click at [894, 431] on button "Zoom out" at bounding box center [896, 444] width 32 height 32
